Goal: Task Accomplishment & Management: Complete application form

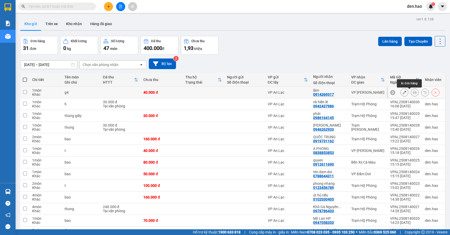
click at [412, 93] on button at bounding box center [414, 92] width 7 height 9
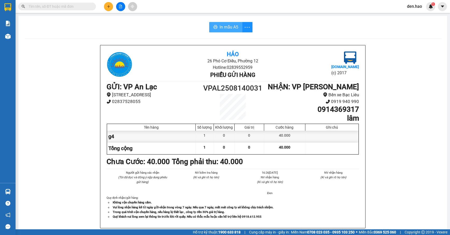
click at [222, 27] on span "In mẫu A5" at bounding box center [228, 27] width 19 height 6
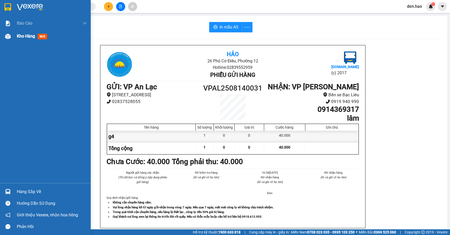
click at [12, 38] on div at bounding box center [7, 36] width 9 height 9
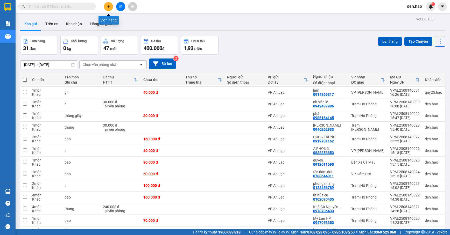
click at [107, 6] on icon "plus" at bounding box center [109, 7] width 4 height 4
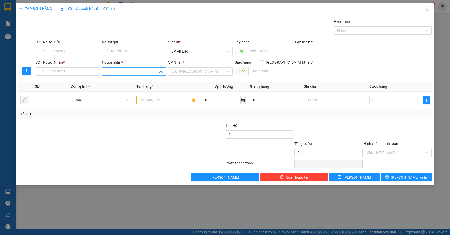
click at [114, 70] on input "Người nhận *" at bounding box center [131, 72] width 53 height 6
type input "ơ"
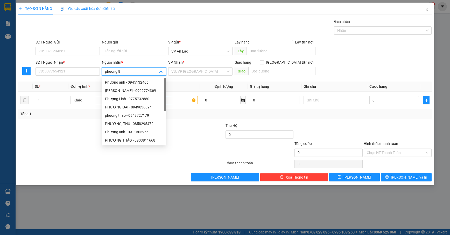
type input "phuong 84"
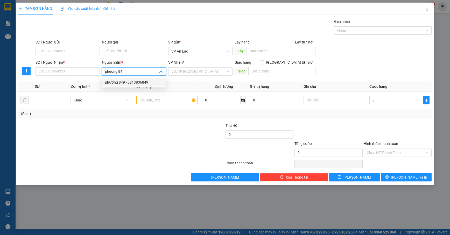
click at [121, 83] on div "phương 849 - 0913836849" at bounding box center [134, 82] width 58 height 6
type input "0913836849"
type input "phương 849"
click at [185, 73] on input "search" at bounding box center [198, 72] width 54 height 8
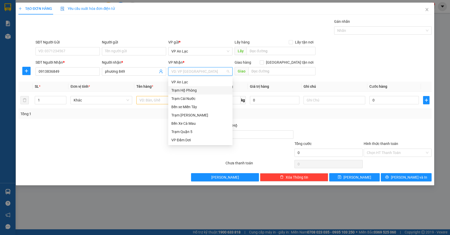
click at [193, 92] on div "Trạm Hộ Phòng" at bounding box center [200, 91] width 58 height 6
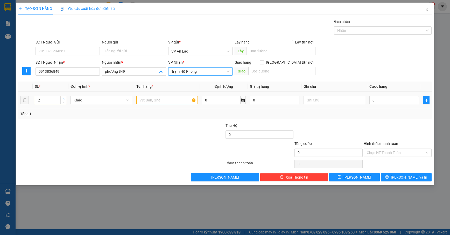
click at [64, 98] on span "up" at bounding box center [63, 98] width 3 height 3
type input "4"
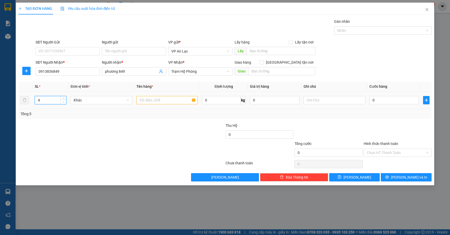
click at [63, 104] on span "down" at bounding box center [63, 101] width 3 height 3
click at [146, 100] on input "text" at bounding box center [167, 100] width 62 height 8
type input "kien"
click at [371, 100] on input "0" at bounding box center [393, 100] width 49 height 8
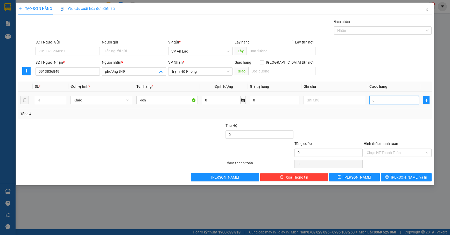
type input "20"
type input "200"
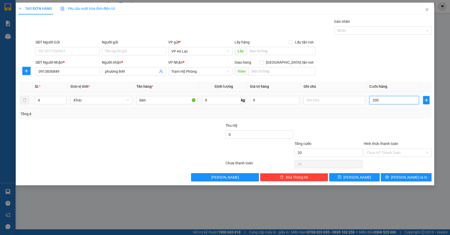
type input "200"
type input "200.000"
click at [390, 178] on button "[PERSON_NAME] và In" at bounding box center [405, 177] width 51 height 8
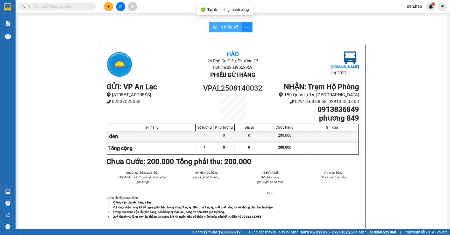
click at [218, 23] on button "In mẫu A5" at bounding box center [225, 27] width 33 height 10
click at [109, 9] on button at bounding box center [108, 6] width 9 height 9
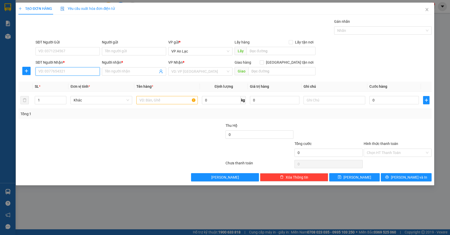
click at [75, 71] on input "SĐT Người Nhận *" at bounding box center [67, 71] width 64 height 8
click at [121, 74] on input "Người nhận *" at bounding box center [131, 72] width 53 height 6
type input "d"
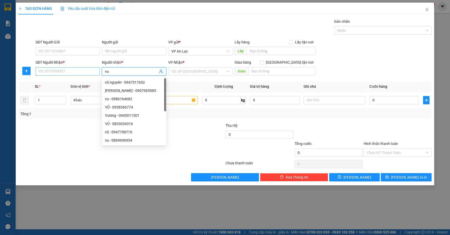
type input "vu"
click at [41, 75] on input "SĐT Người Nhận *" at bounding box center [67, 71] width 64 height 8
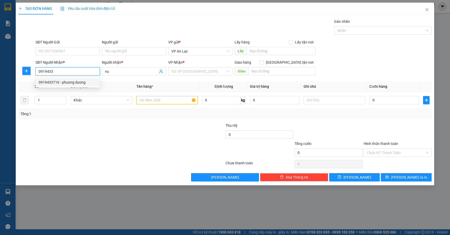
click at [63, 83] on div "0919433716 - phuong duong" at bounding box center [68, 82] width 58 height 6
type input "0919433716"
type input "phuong duong"
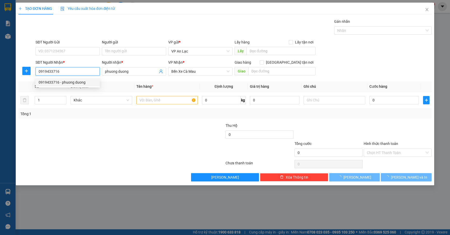
type input "50.000"
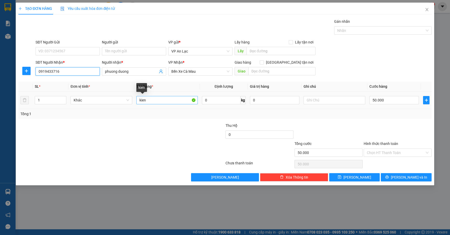
type input "0919433716"
click at [171, 102] on input "kien" at bounding box center [167, 100] width 62 height 8
type input "k"
type input "boc den"
click at [402, 98] on input "50.000" at bounding box center [393, 100] width 49 height 8
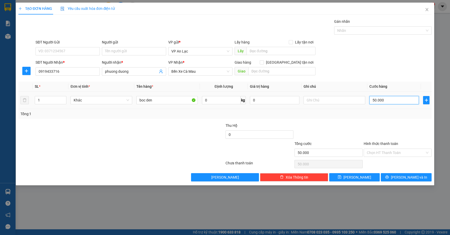
type input "0"
click at [369, 102] on input "0" at bounding box center [393, 100] width 49 height 8
type input "40"
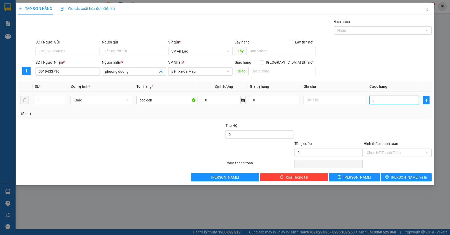
type input "40"
type input "40.000"
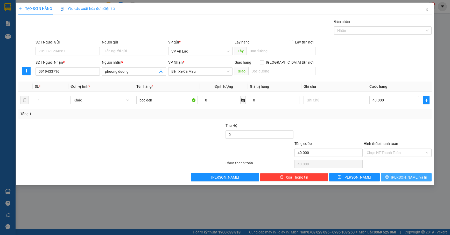
click at [395, 178] on button "[PERSON_NAME] và In" at bounding box center [405, 177] width 51 height 8
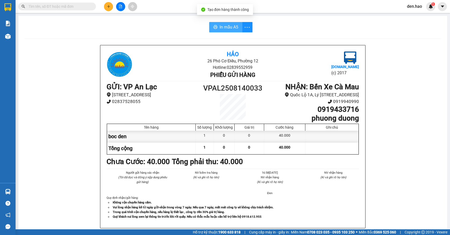
click at [224, 27] on span "In mẫu A5" at bounding box center [228, 27] width 19 height 6
click at [56, 3] on span at bounding box center [57, 7] width 78 height 8
click at [57, 6] on input "text" at bounding box center [58, 7] width 61 height 6
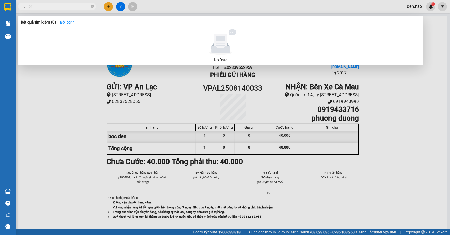
type input "0"
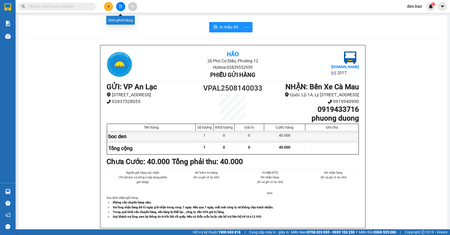
click at [120, 9] on button at bounding box center [120, 6] width 9 height 9
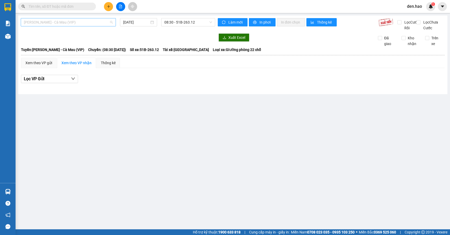
click at [86, 23] on span "[PERSON_NAME] - Cà Mau (VIP)" at bounding box center [68, 22] width 89 height 8
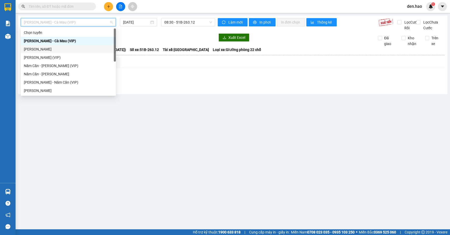
click at [52, 46] on div "[PERSON_NAME]" at bounding box center [68, 49] width 89 height 6
type input "[DATE]"
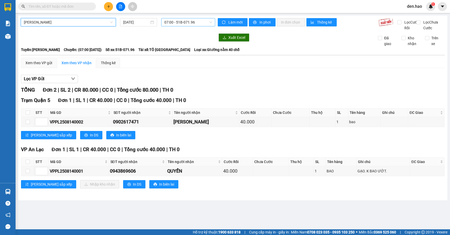
click at [173, 22] on span "07:00 - 51B-071.96" at bounding box center [187, 22] width 47 height 8
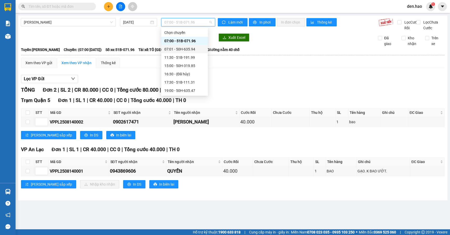
click at [182, 49] on div "07:01 - 50H-635.94" at bounding box center [184, 49] width 40 height 6
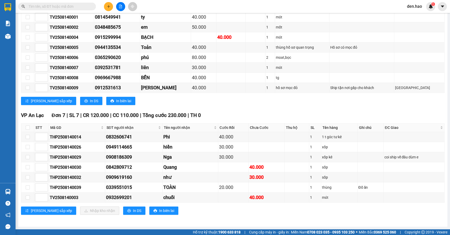
scroll to position [415, 0]
click at [27, 167] on input "checkbox" at bounding box center [28, 167] width 4 height 4
checkbox input "true"
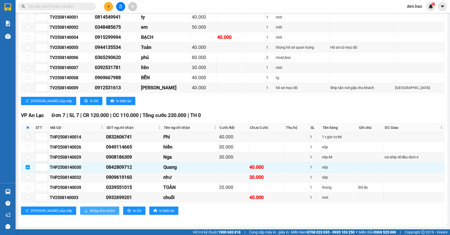
click at [90, 211] on span "Nhập kho nhận" at bounding box center [102, 211] width 25 height 6
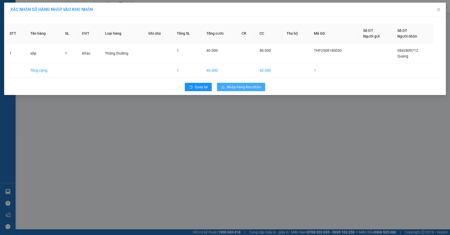
click at [232, 86] on span "Nhập hàng kho nhận" at bounding box center [244, 87] width 34 height 6
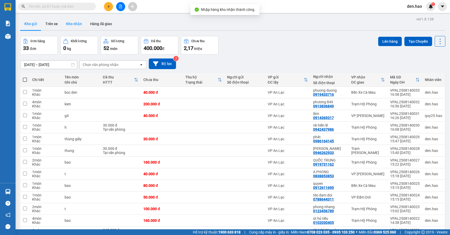
click at [76, 27] on button "Kho nhận" at bounding box center [74, 24] width 24 height 12
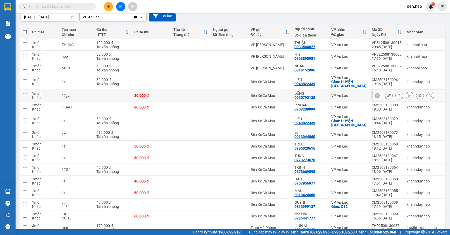
scroll to position [122, 0]
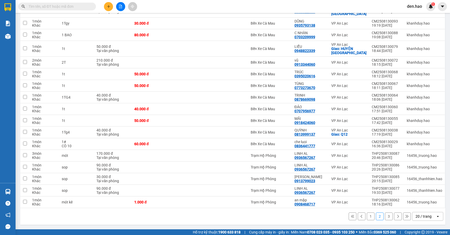
drag, startPoint x: 364, startPoint y: 216, endPoint x: 362, endPoint y: 214, distance: 2.8
click at [366, 216] on button "1" at bounding box center [370, 217] width 8 height 8
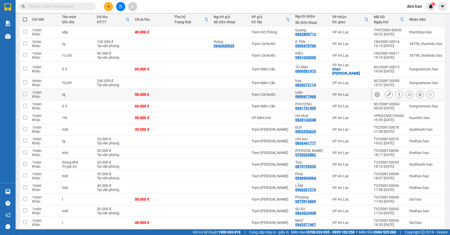
scroll to position [0, 0]
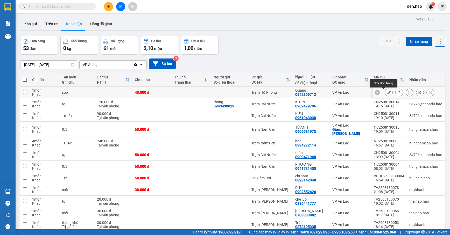
click at [387, 93] on icon at bounding box center [389, 93] width 4 height 4
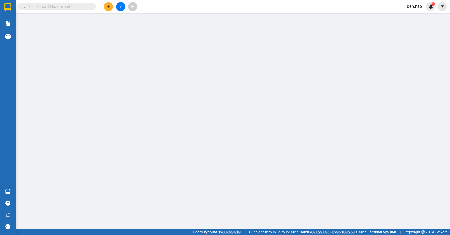
type input "0842809712"
type input "Quang"
type input "40.000"
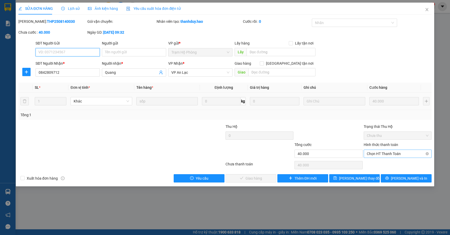
click at [372, 151] on span "Chọn HT Thanh Toán" at bounding box center [397, 154] width 62 height 8
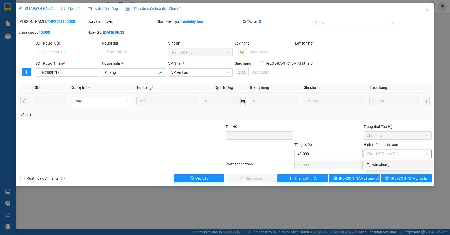
click at [369, 162] on div "Tại văn phòng" at bounding box center [397, 165] width 62 height 6
type input "0"
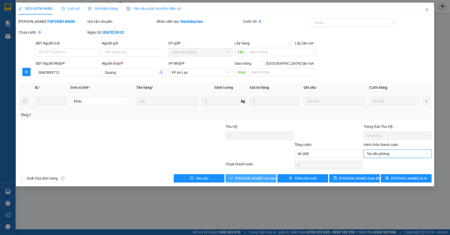
click at [243, 176] on span "[PERSON_NAME] và Giao hàng" at bounding box center [260, 179] width 50 height 6
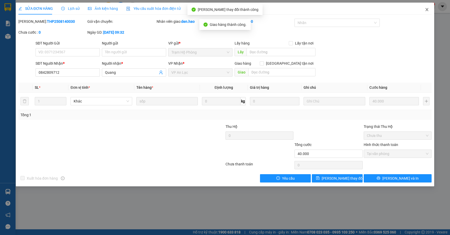
click at [427, 9] on icon "close" at bounding box center [426, 10] width 4 height 4
